Goal: Information Seeking & Learning: Find specific page/section

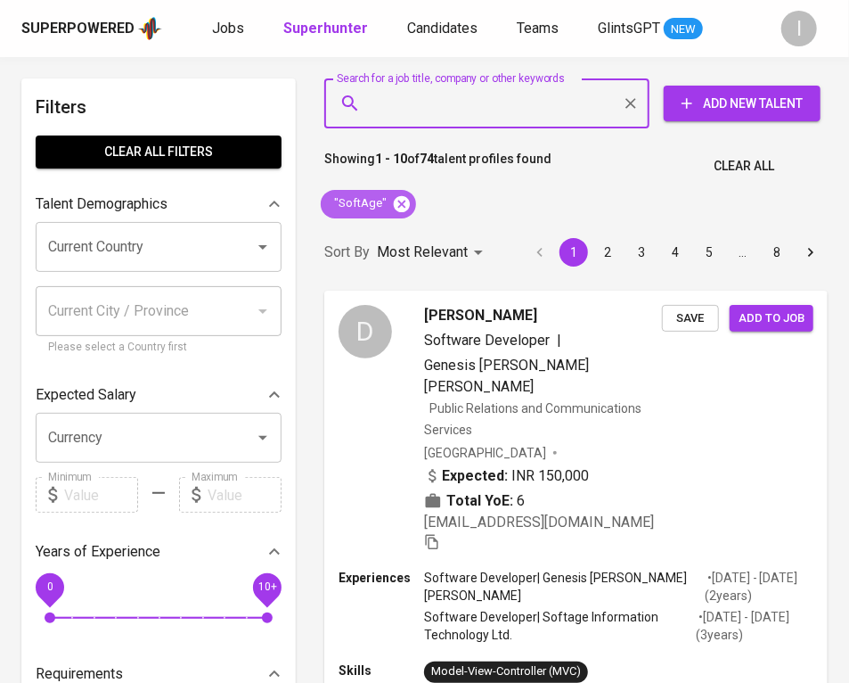
click at [400, 202] on icon at bounding box center [402, 203] width 16 height 16
click at [489, 103] on input "Search for a job title, company or other keywords" at bounding box center [491, 103] width 247 height 34
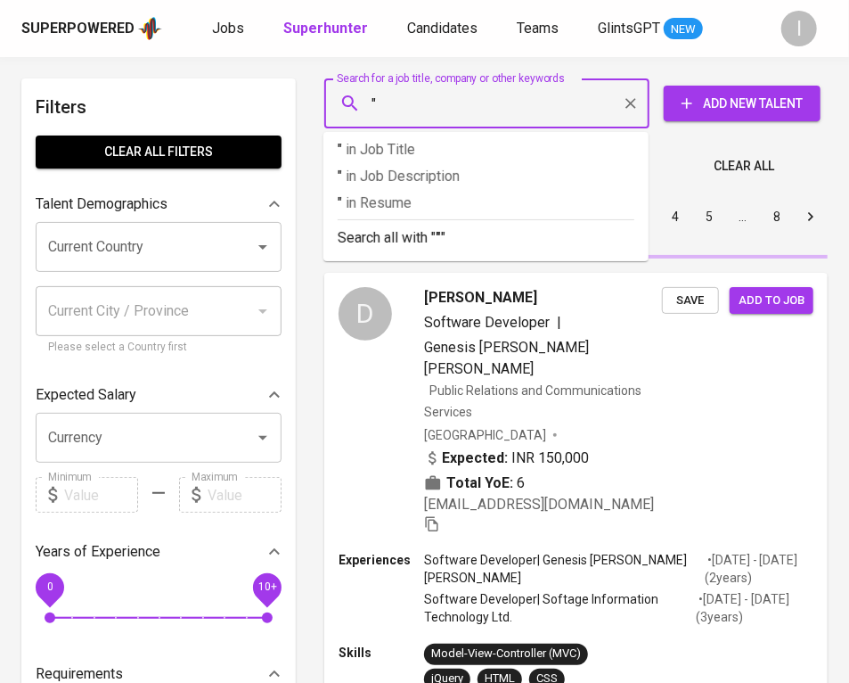
paste input "Transcoal Pacific"
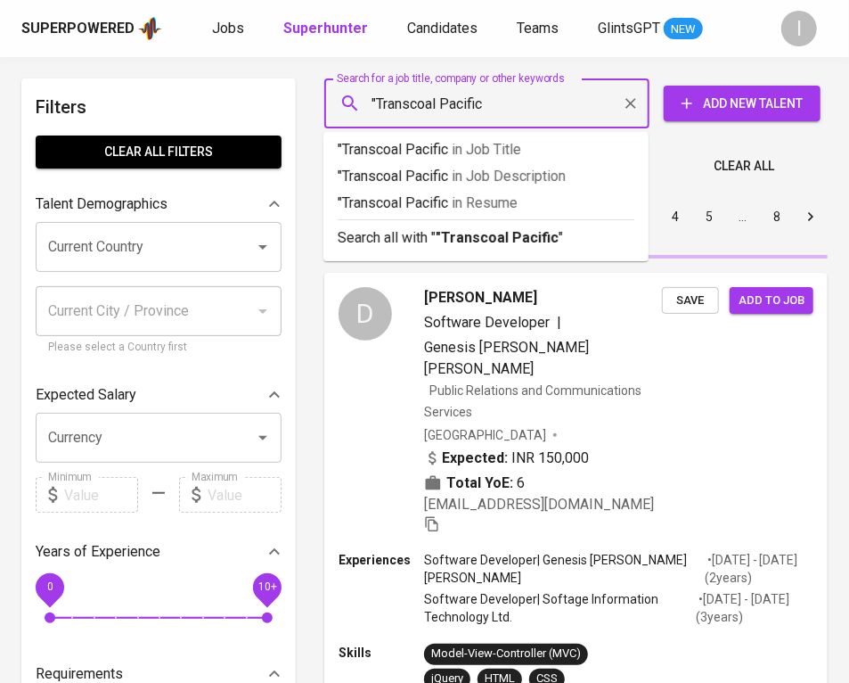
type input ""Transcoal Pacific""
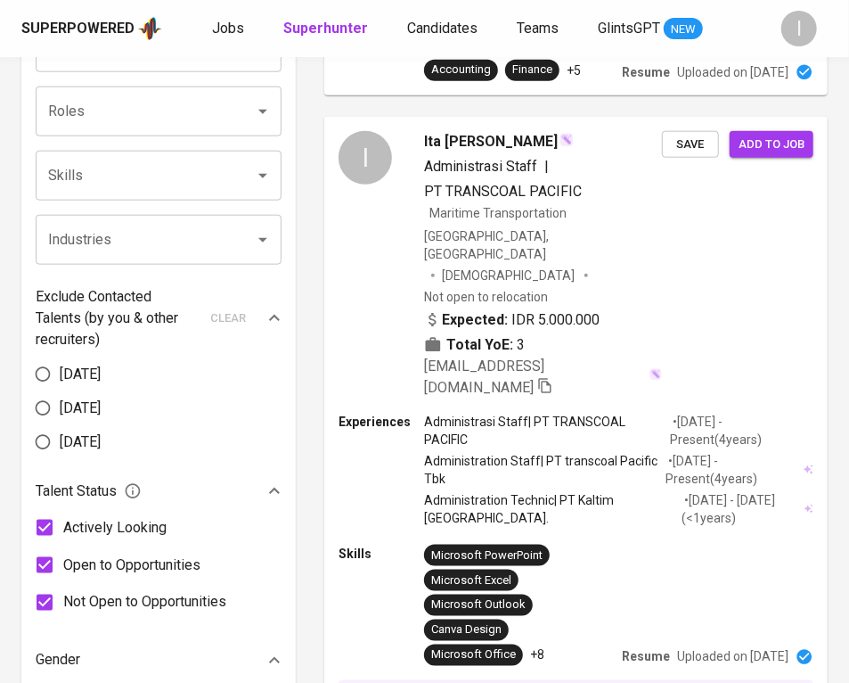
scroll to position [2103, 0]
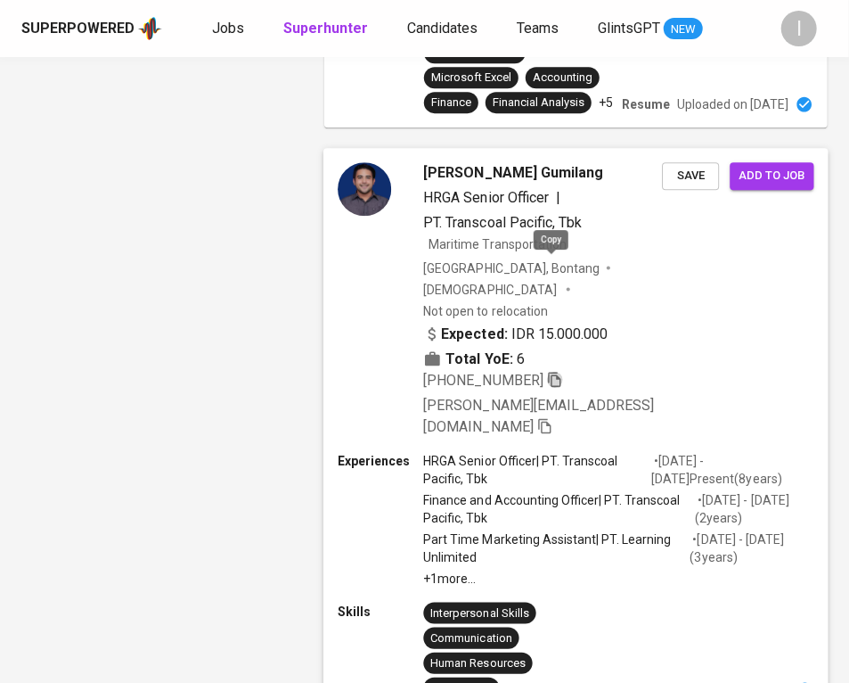
click at [551, 372] on icon "button" at bounding box center [555, 380] width 16 height 16
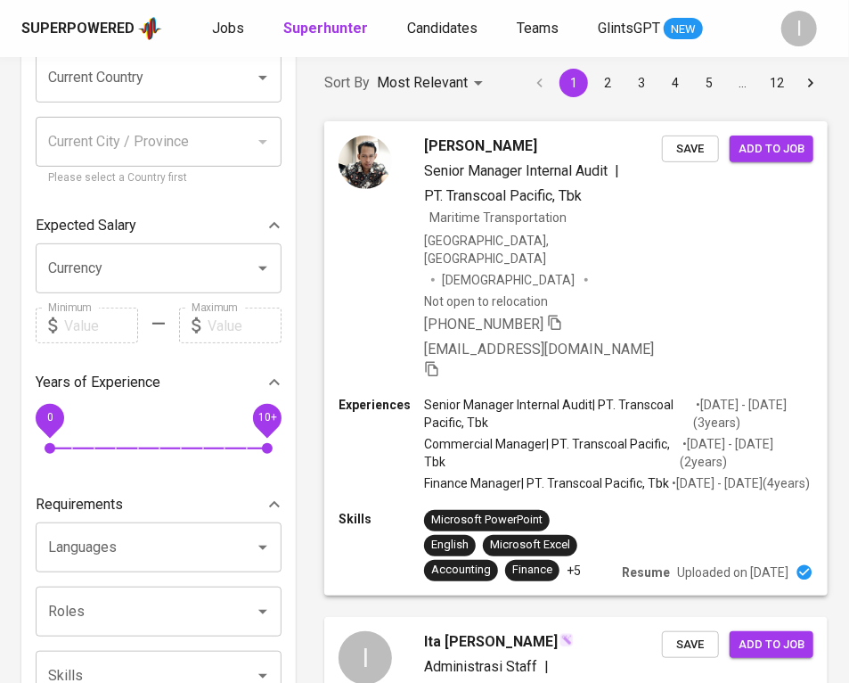
scroll to position [0, 0]
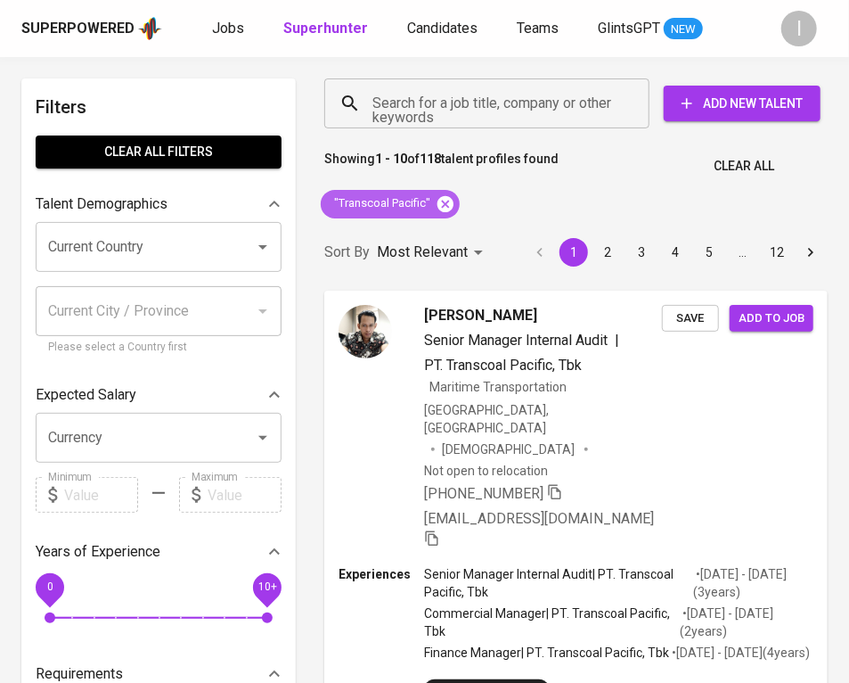
click at [449, 205] on icon at bounding box center [446, 203] width 16 height 16
click at [495, 112] on input "Search for a job title, company or other keywords" at bounding box center [491, 103] width 247 height 34
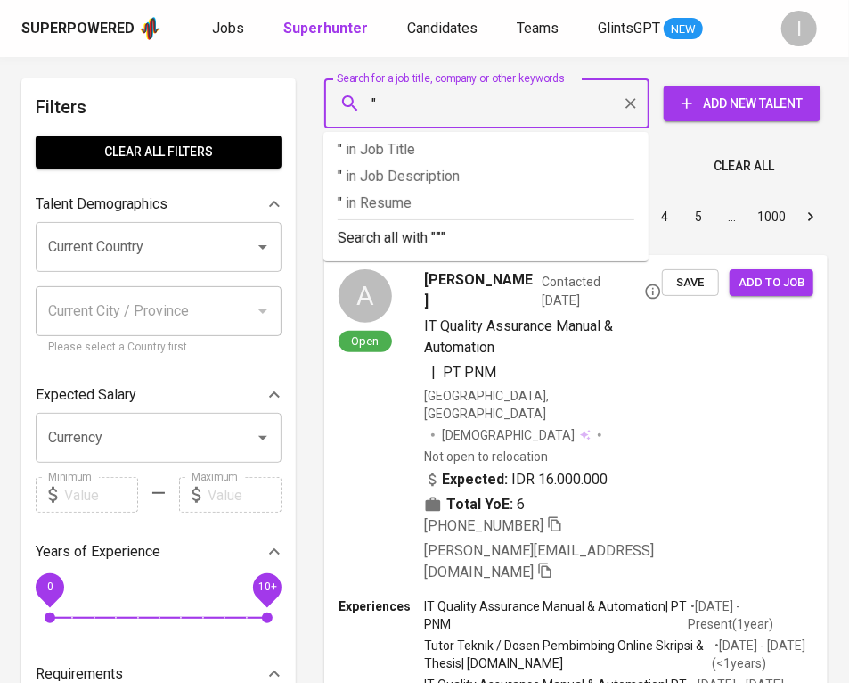
paste input "Suryaraya Rubberindo"
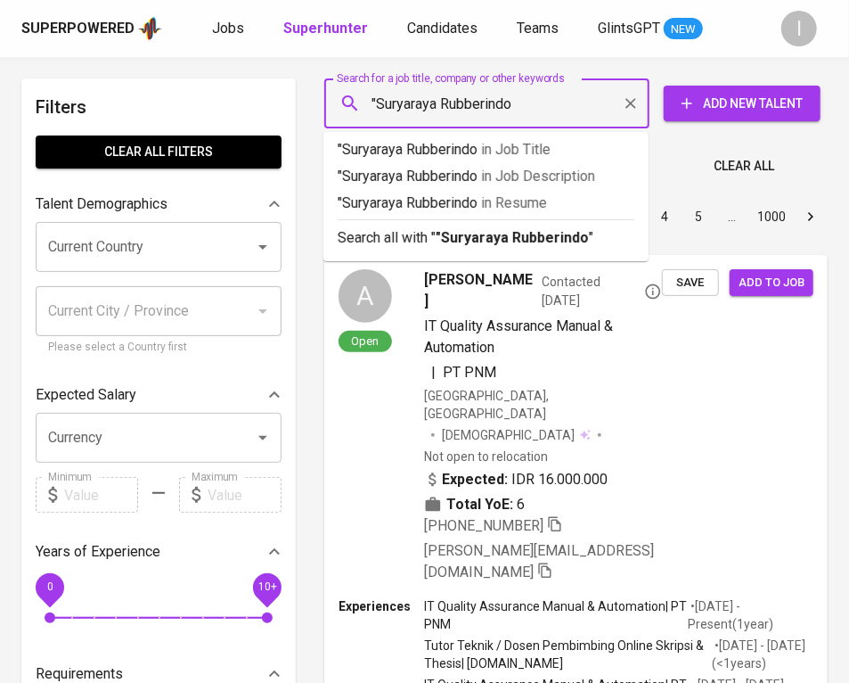
type input ""Suryaraya Rubberindo""
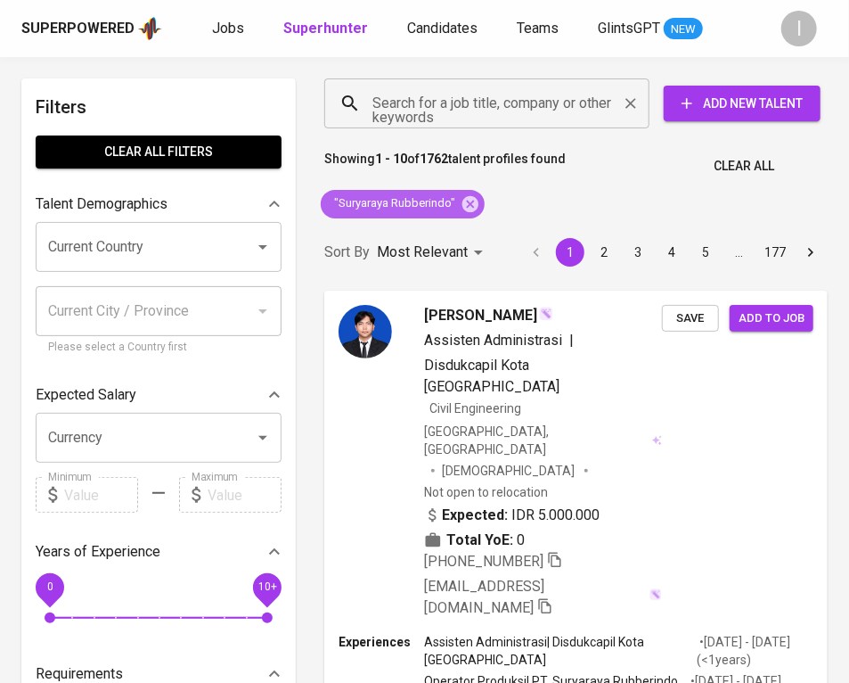
click at [474, 204] on icon at bounding box center [471, 203] width 16 height 16
click at [516, 109] on input "Search for a job title, company or other keywords" at bounding box center [491, 103] width 247 height 34
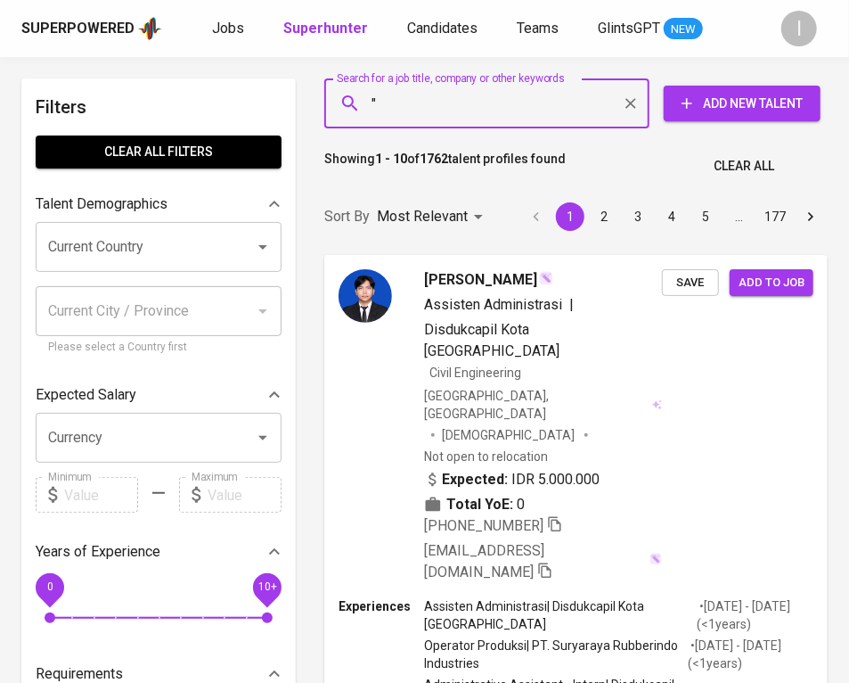
paste input "FDR Tire"
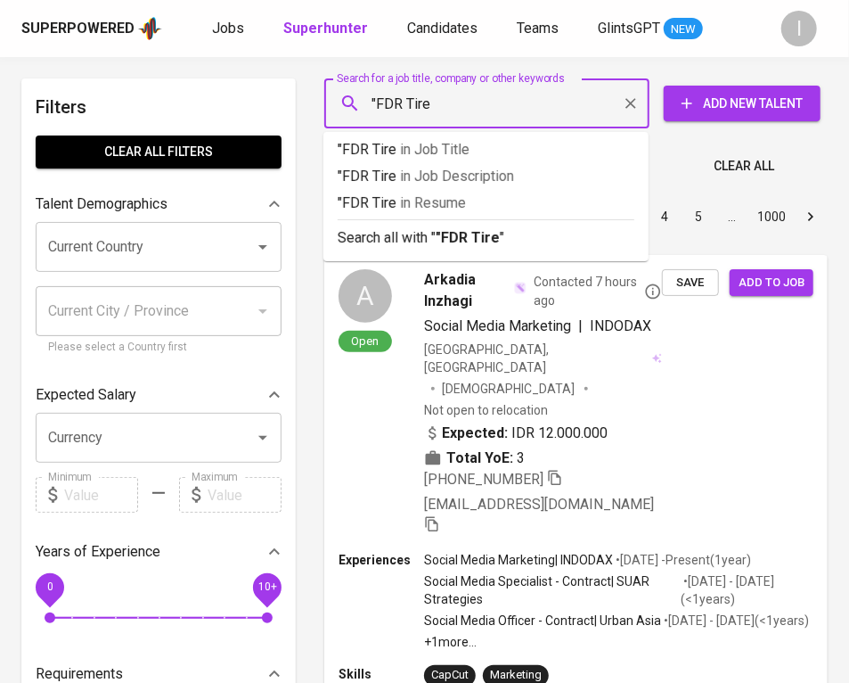
type input ""FDR Tire""
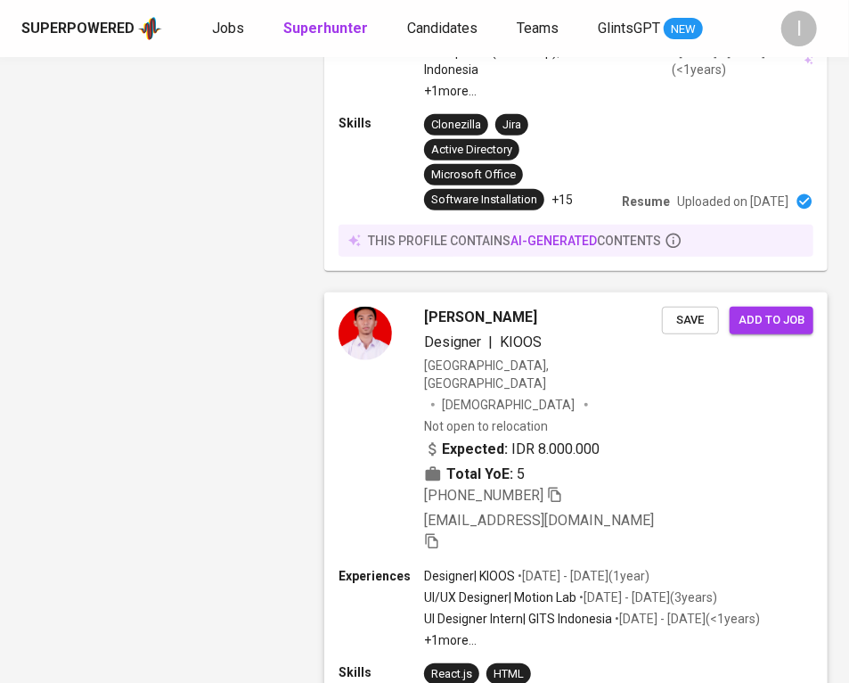
scroll to position [1221, 0]
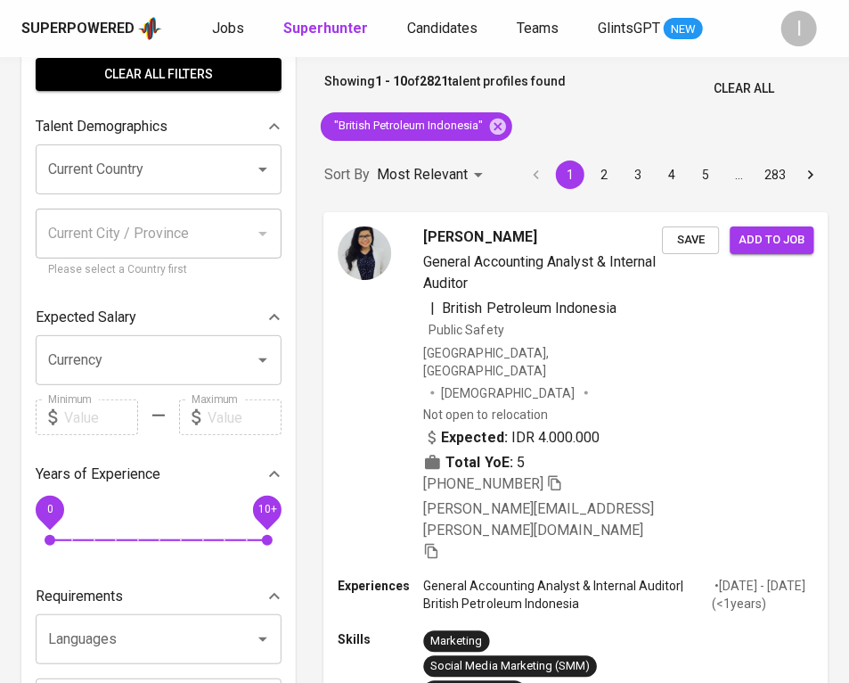
scroll to position [84, 0]
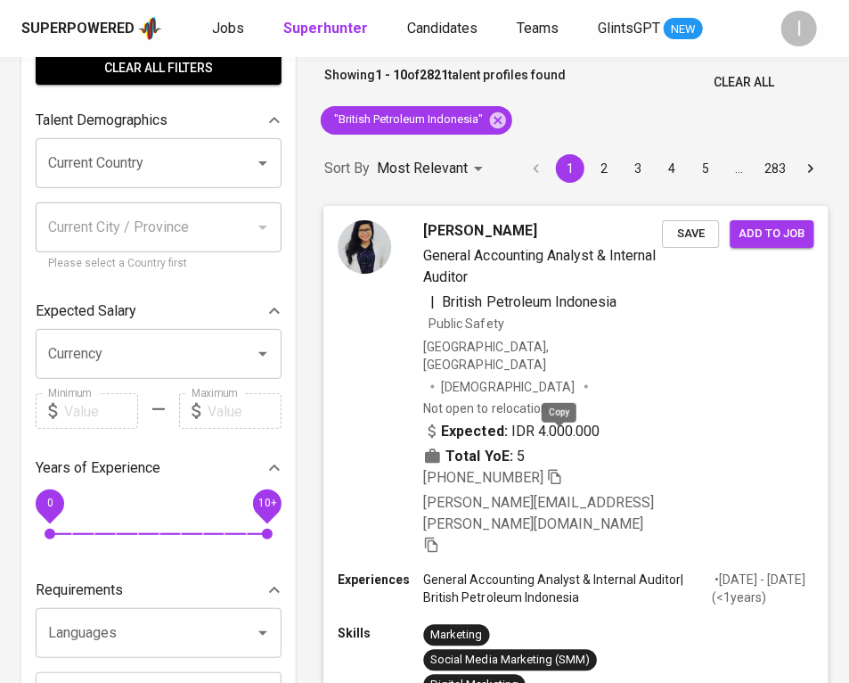
click at [562, 468] on icon "button" at bounding box center [555, 476] width 16 height 16
click at [505, 119] on icon at bounding box center [498, 119] width 16 height 16
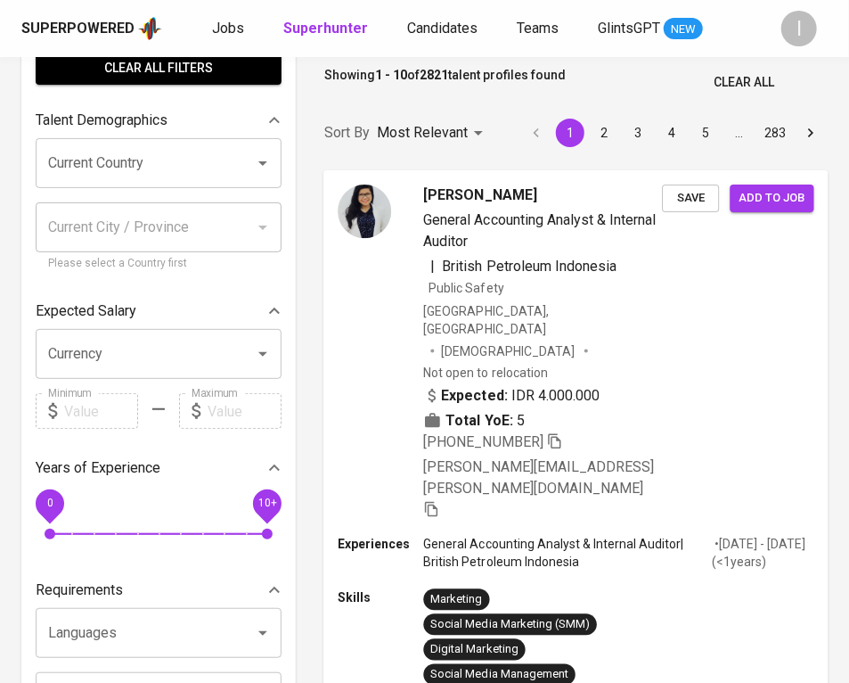
click at [547, 37] on input "Search for a job title, company or other keywords" at bounding box center [491, 20] width 247 height 34
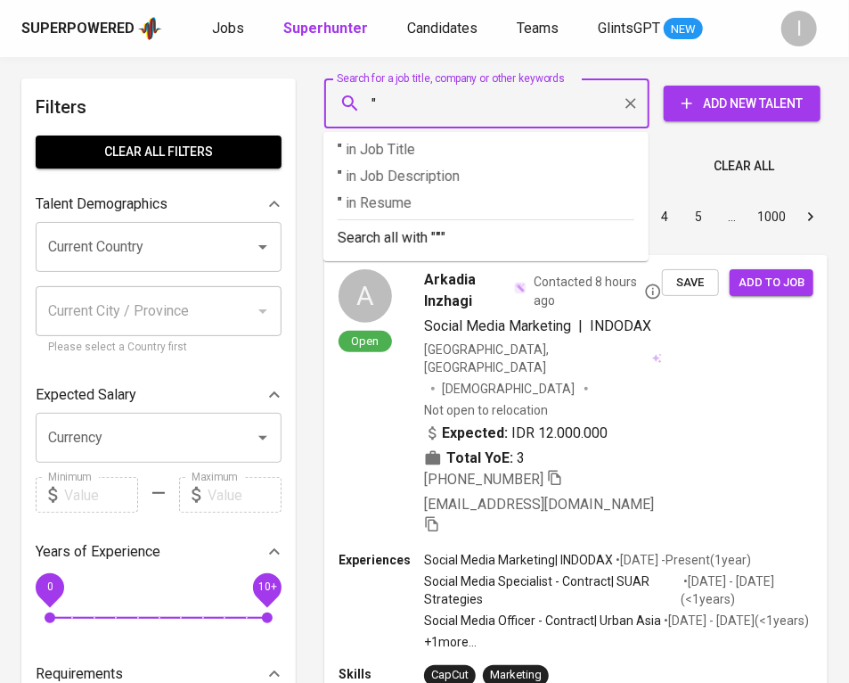
paste input "Dwimitra Ekatama Mandiri"
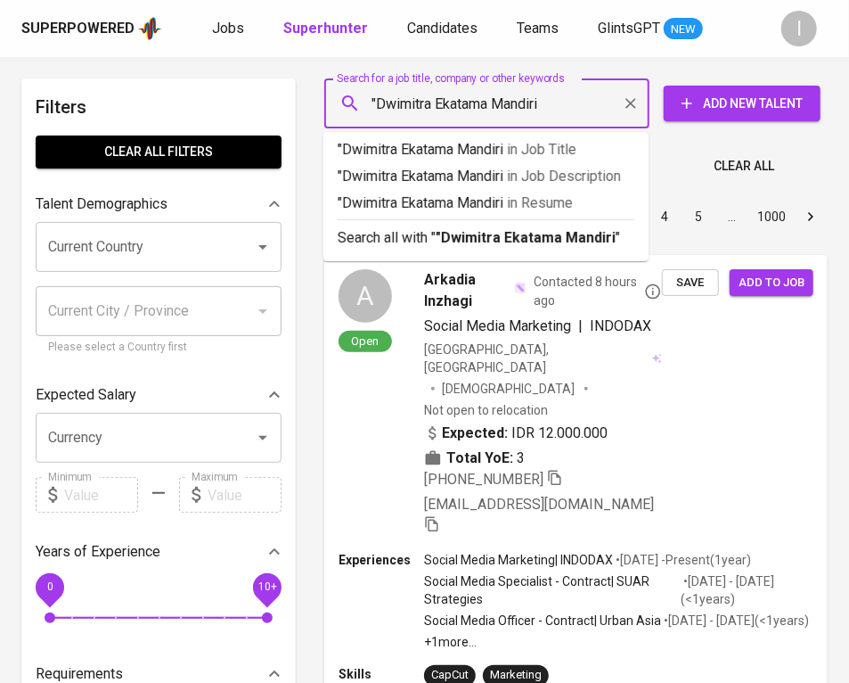
type input ""Dwimitra Ekatama Mandiri""
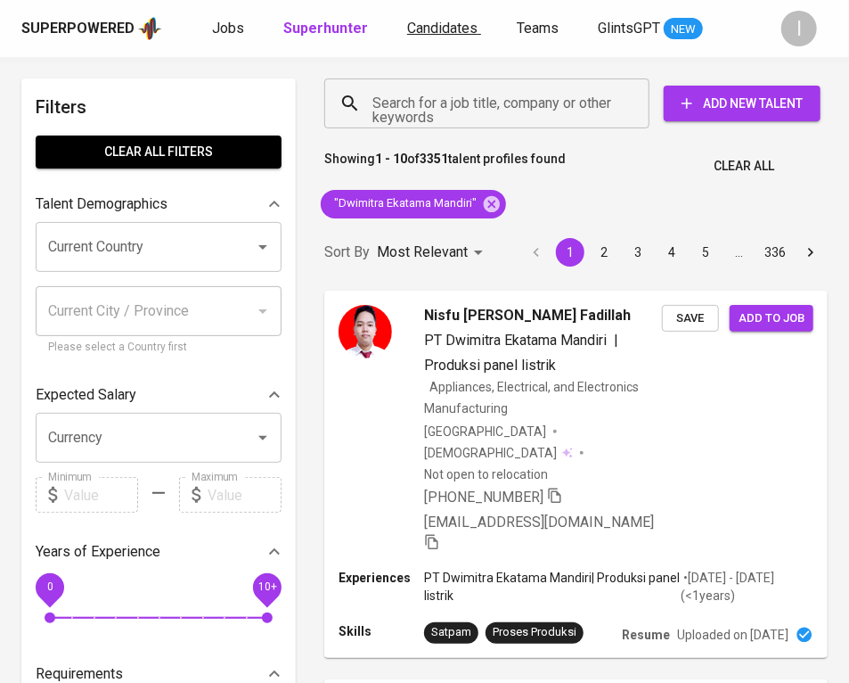
scroll to position [567, 0]
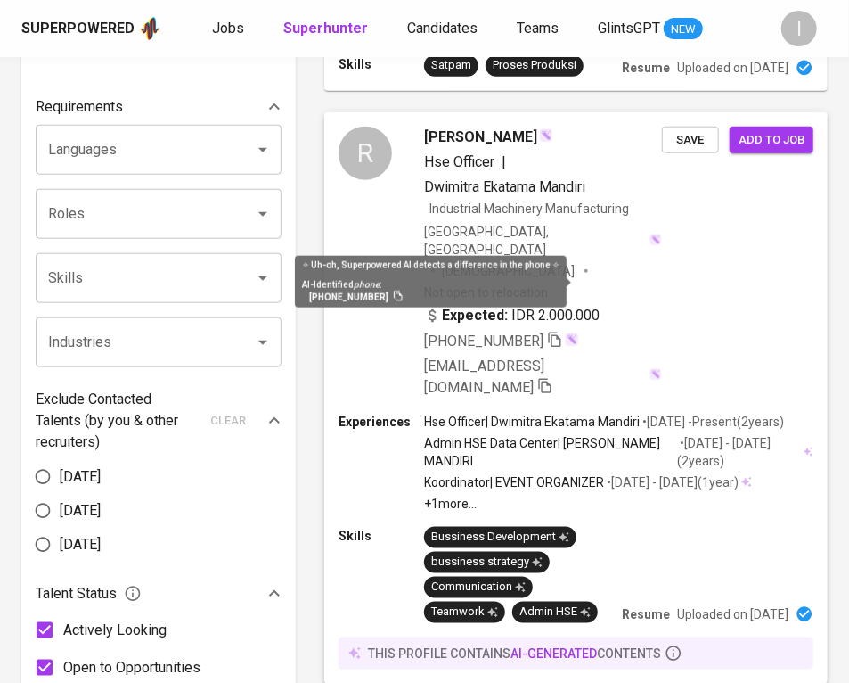
click at [567, 278] on span at bounding box center [570, 282] width 6 height 9
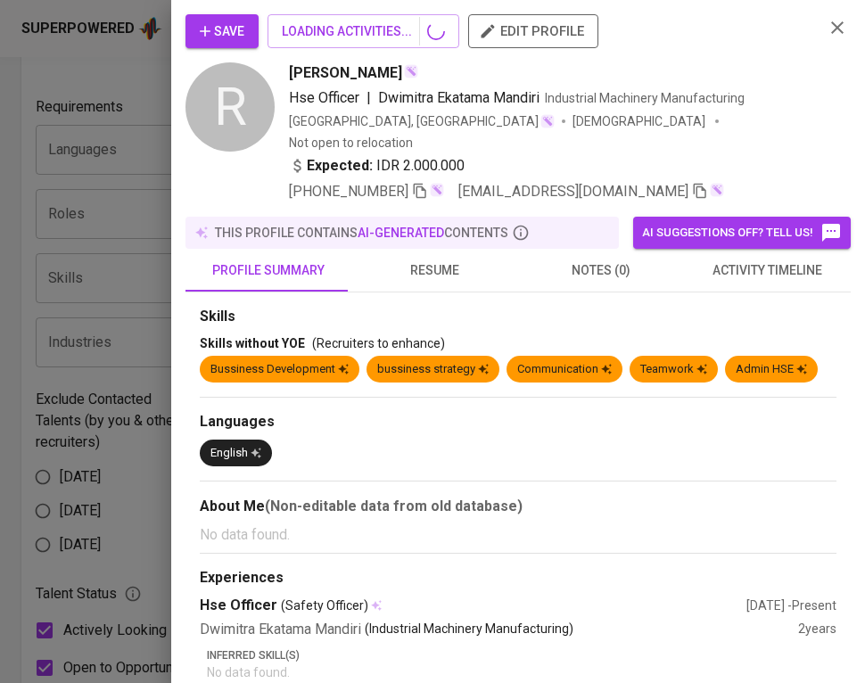
click at [739, 265] on div "profile summary resume notes (0) activity timeline" at bounding box center [517, 270] width 665 height 43
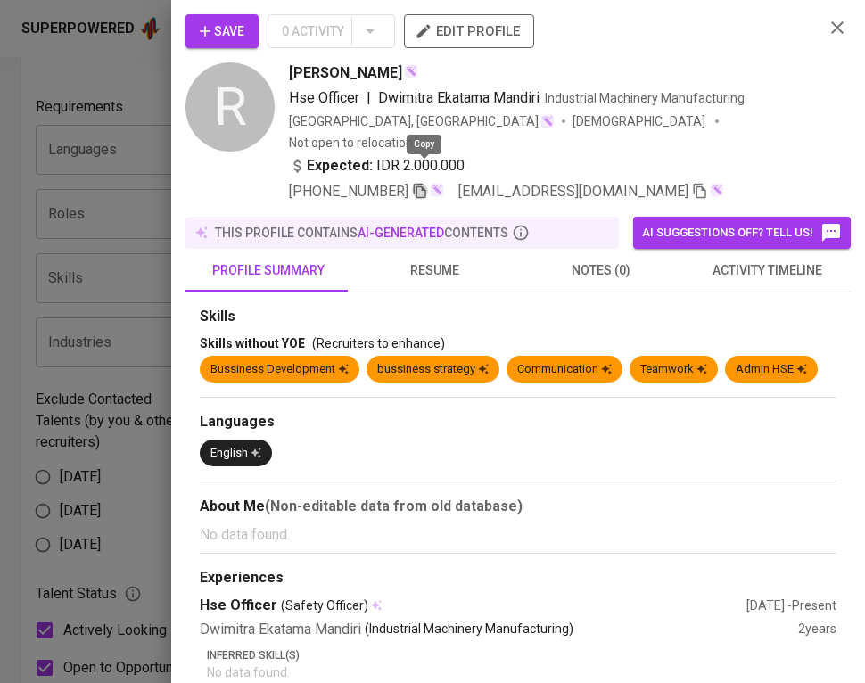
click at [426, 183] on icon "button" at bounding box center [420, 191] width 16 height 16
click at [119, 164] on div at bounding box center [432, 341] width 865 height 683
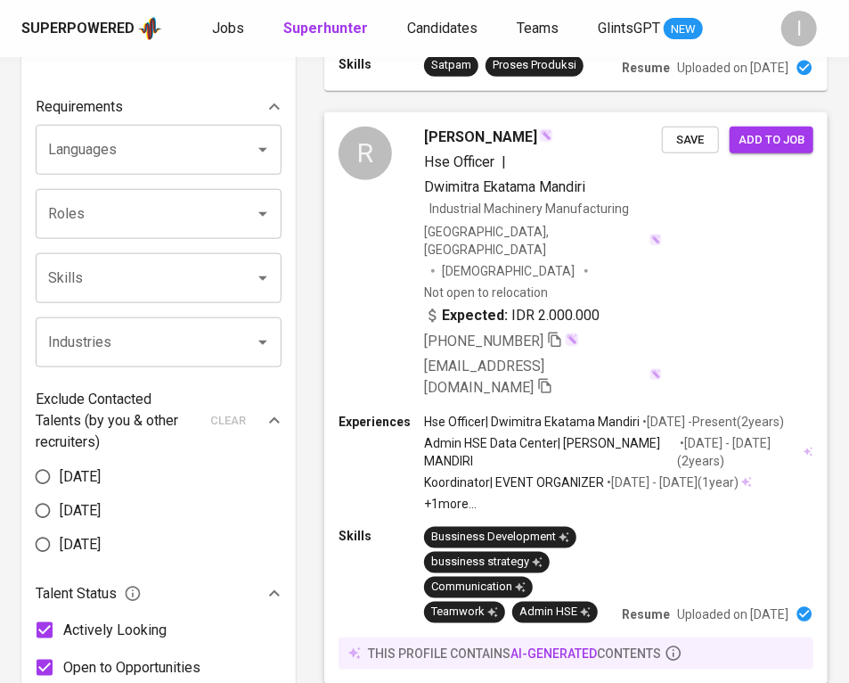
scroll to position [0, 0]
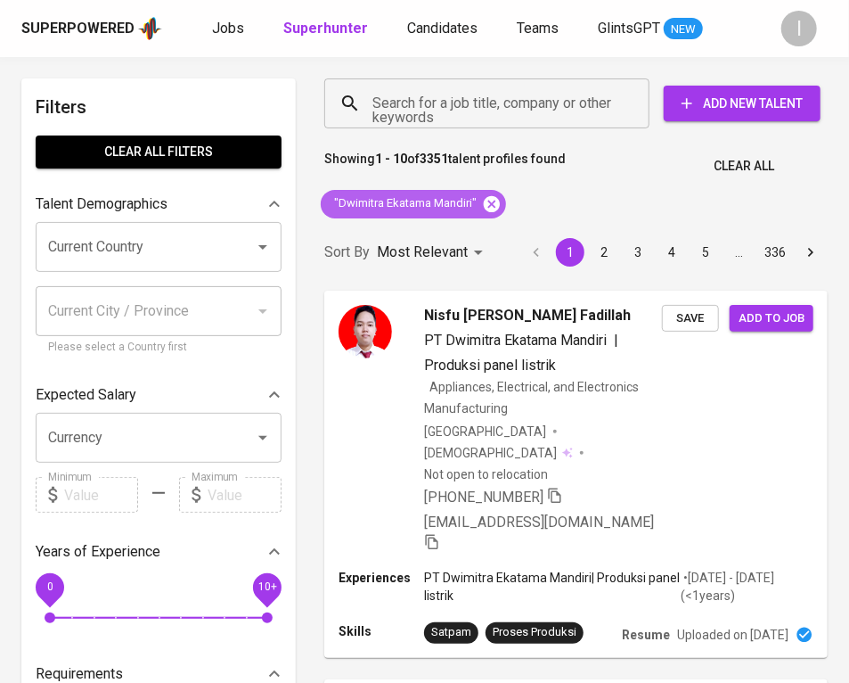
click at [494, 201] on icon at bounding box center [492, 203] width 16 height 16
click at [541, 94] on input "Search for a job title, company or other keywords" at bounding box center [491, 103] width 247 height 34
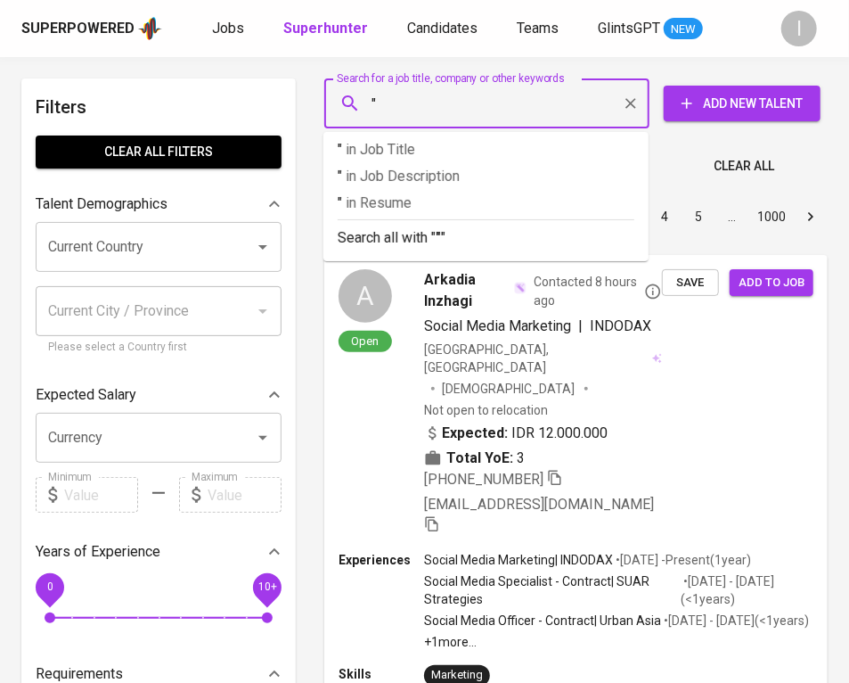
paste input "[PERSON_NAME]"
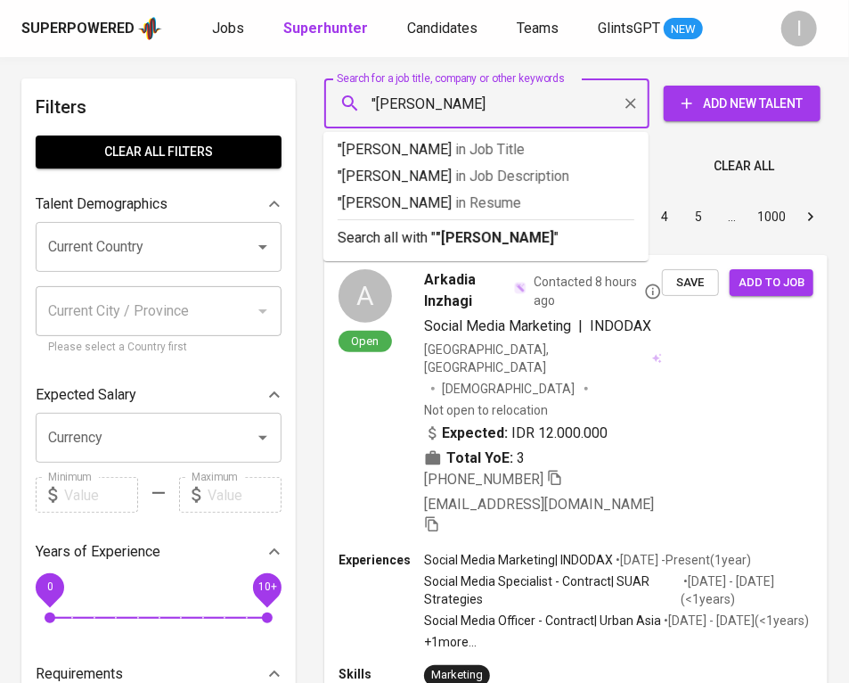
type input ""[PERSON_NAME]""
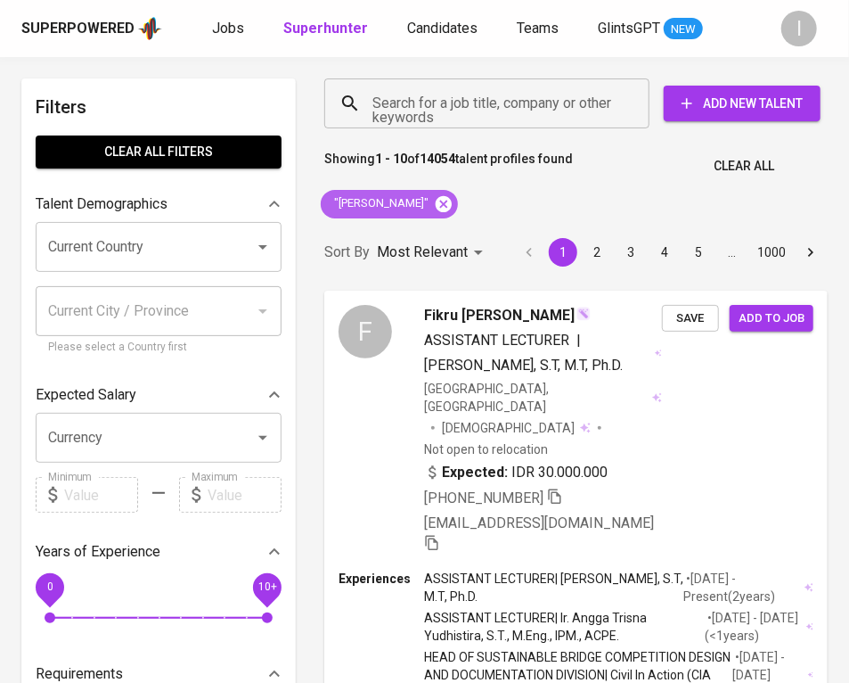
click at [449, 201] on icon at bounding box center [444, 203] width 16 height 16
click at [477, 115] on input "Search for a job title, company or other keywords" at bounding box center [491, 103] width 247 height 34
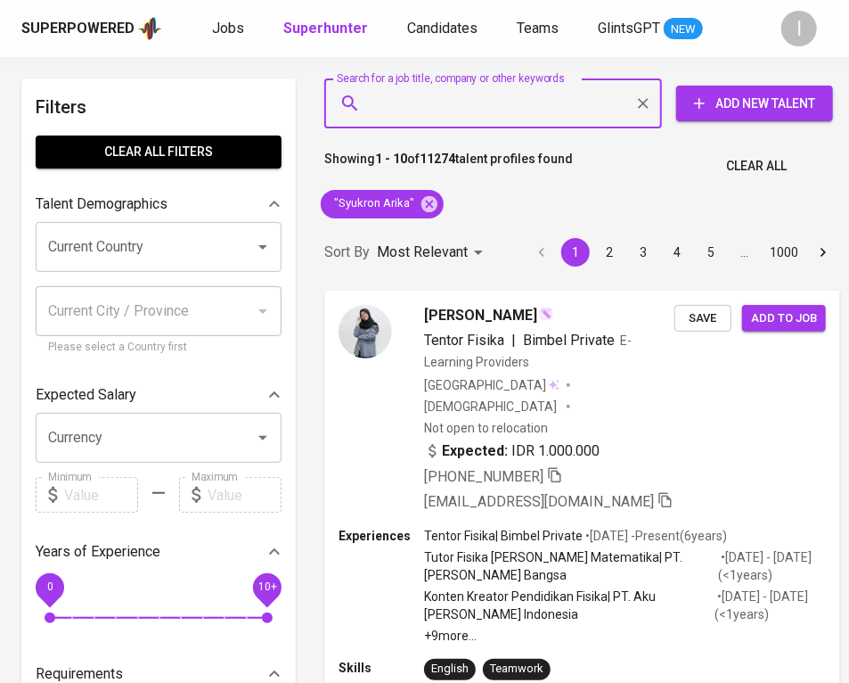
click at [493, 92] on input "Search for a job title, company or other keywords" at bounding box center [497, 103] width 259 height 34
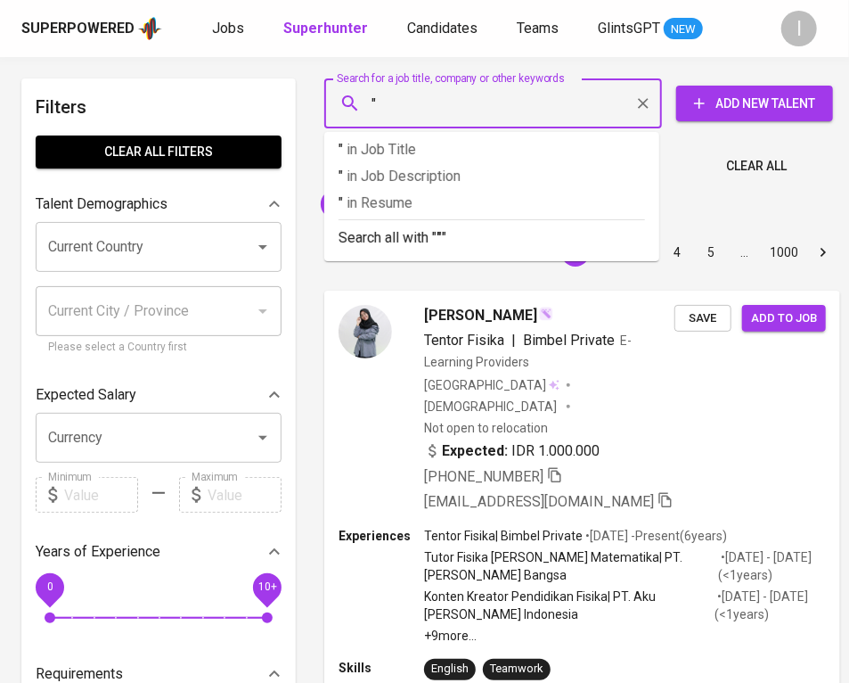
paste input "Agrindo Sukses Sejahtera"
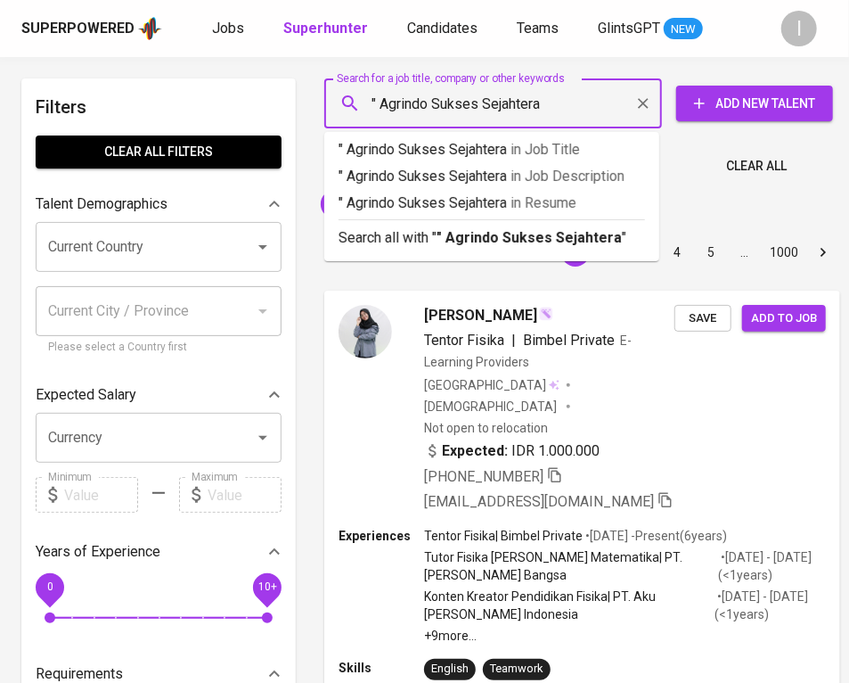
type input "" Agrindo Sukses Sejahtera""
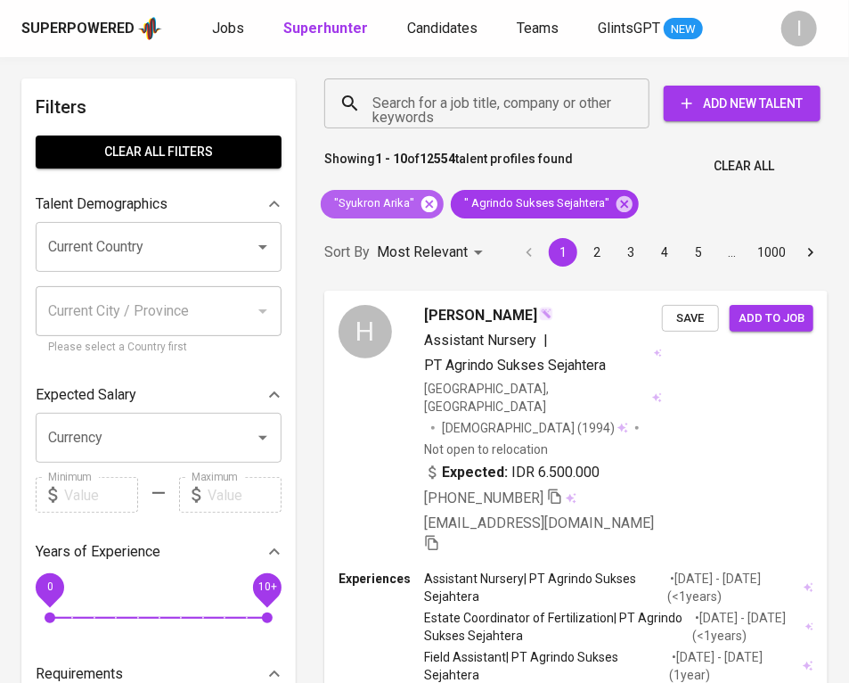
click at [431, 207] on icon at bounding box center [430, 203] width 16 height 16
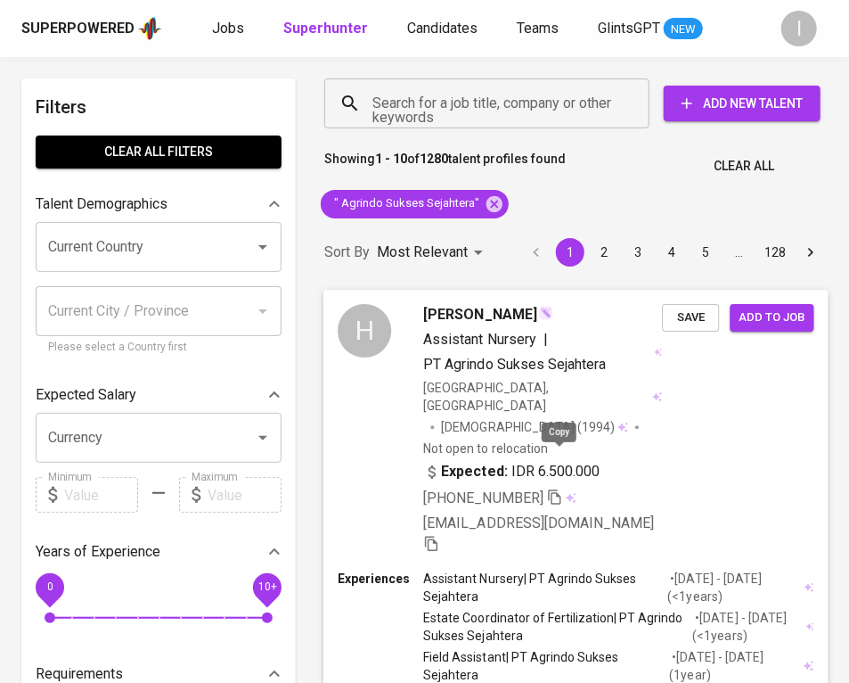
click at [563, 488] on icon "button" at bounding box center [555, 496] width 16 height 16
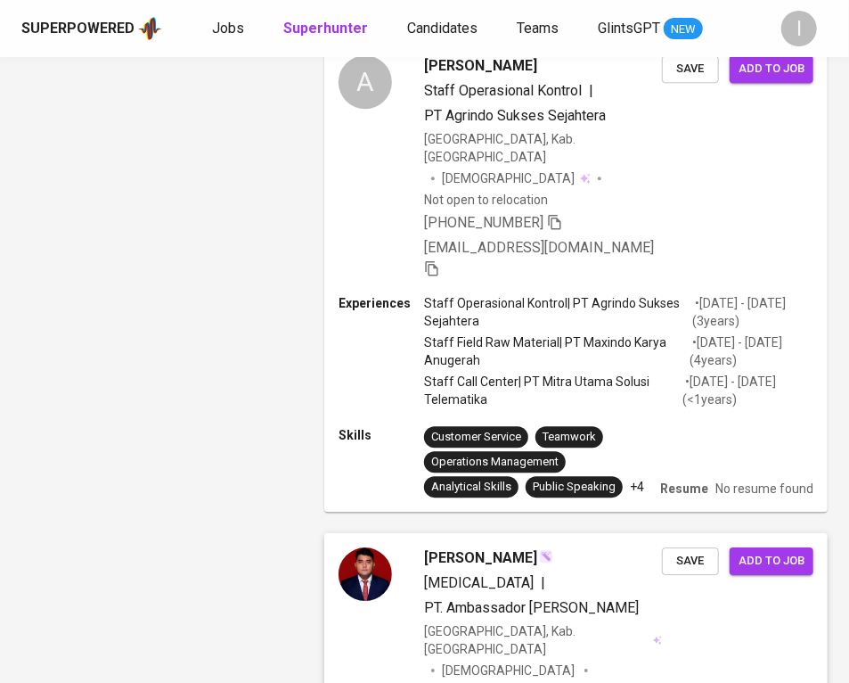
scroll to position [1206, 0]
